Goal: Task Accomplishment & Management: Manage account settings

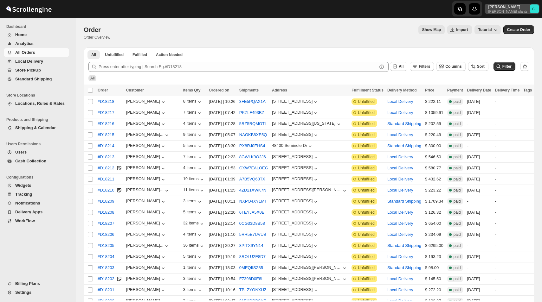
click at [509, 6] on p "[PERSON_NAME]" at bounding box center [507, 6] width 39 height 5
click at [509, 6] on p "Calvin Li" at bounding box center [507, 6] width 39 height 5
click at [510, 12] on p "da-hing-plants" at bounding box center [507, 12] width 39 height 4
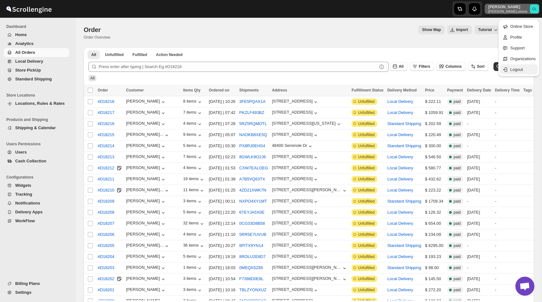
click at [508, 67] on div "Logout" at bounding box center [519, 70] width 34 height 6
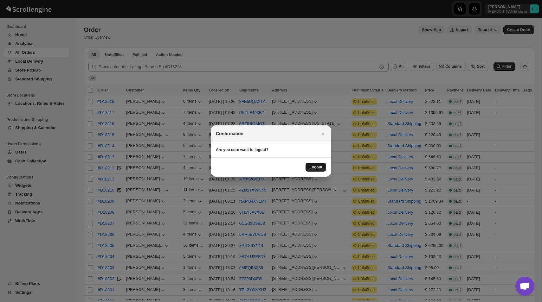
click at [325, 164] on button "Logout" at bounding box center [315, 167] width 21 height 9
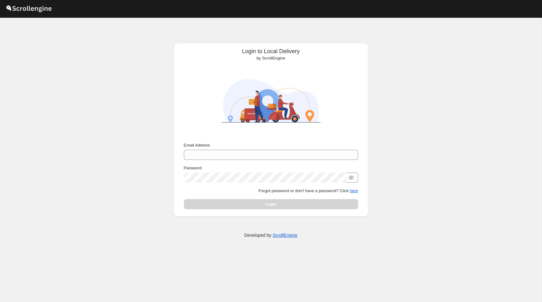
click at [219, 161] on div "Email Address Password Forgot password or don't have a password? Click here Log…" at bounding box center [271, 175] width 174 height 67
click at [218, 149] on div "Email Address" at bounding box center [271, 151] width 174 height 18
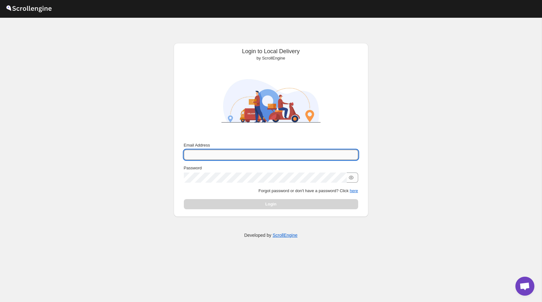
click at [218, 152] on input "Email Address" at bounding box center [271, 155] width 174 height 10
type input "[PERSON_NAME][EMAIL_ADDRESS][DOMAIN_NAME]"
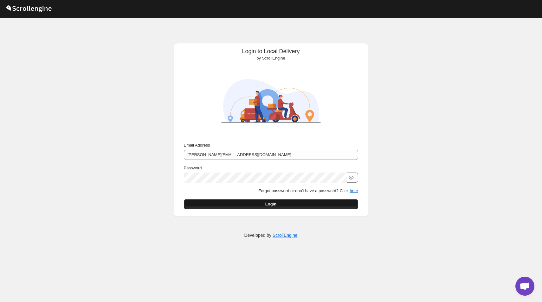
click at [288, 201] on button "Login" at bounding box center [271, 204] width 174 height 10
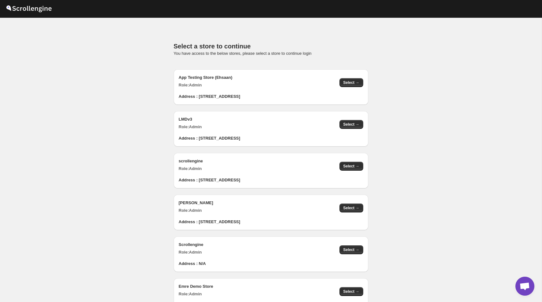
scroll to position [637, 0]
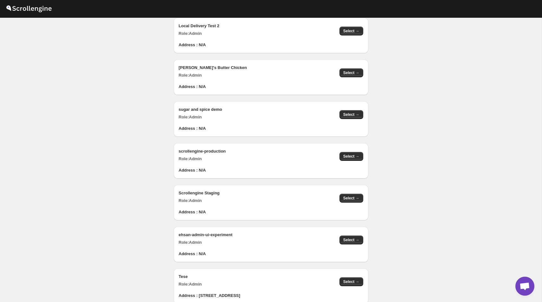
click at [357, 162] on div "Address : N/A" at bounding box center [271, 167] width 184 height 11
click at [356, 158] on span "Select →" at bounding box center [351, 156] width 16 height 5
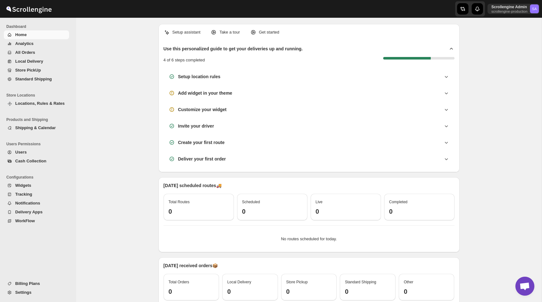
click at [28, 298] on ul "Billing Plans Settings" at bounding box center [36, 290] width 73 height 23
click at [28, 291] on span "Settings" at bounding box center [23, 292] width 16 height 5
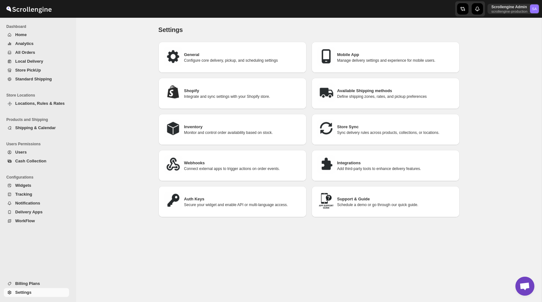
click at [353, 157] on div "Integrations Add third-party tools to enhance delivery features." at bounding box center [385, 165] width 138 height 21
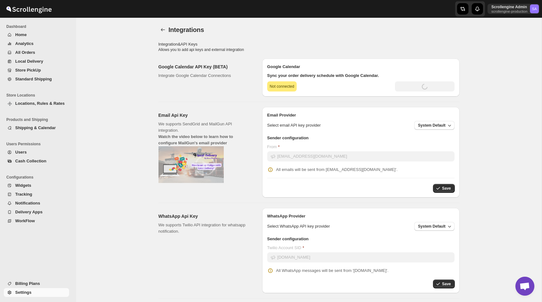
type input "[SECURITY_DATA]"
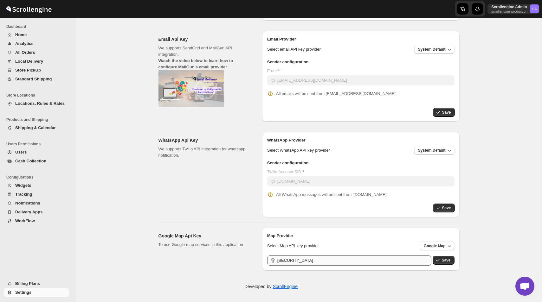
scroll to position [141, 0]
click at [321, 261] on input "[SECURITY_DATA]" at bounding box center [354, 260] width 154 height 10
